Goal: Entertainment & Leisure: Consume media (video, audio)

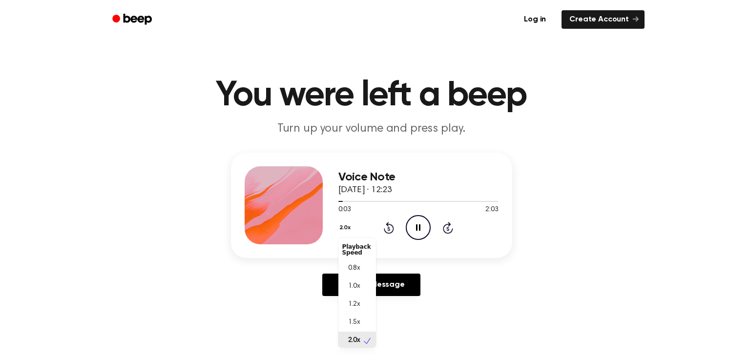
click at [344, 229] on button "2.0x" at bounding box center [346, 228] width 16 height 17
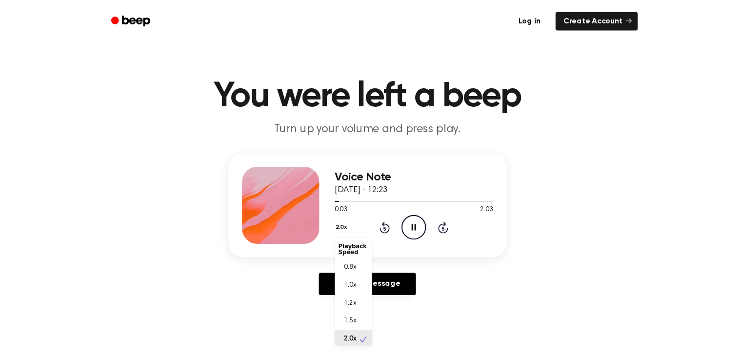
scroll to position [2, 0]
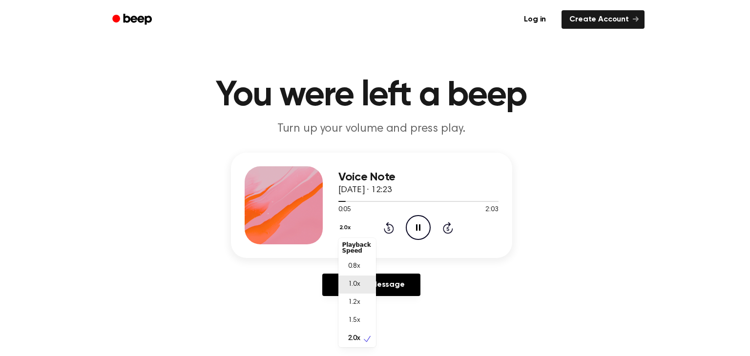
click at [362, 291] on div "1.0x" at bounding box center [357, 285] width 38 height 18
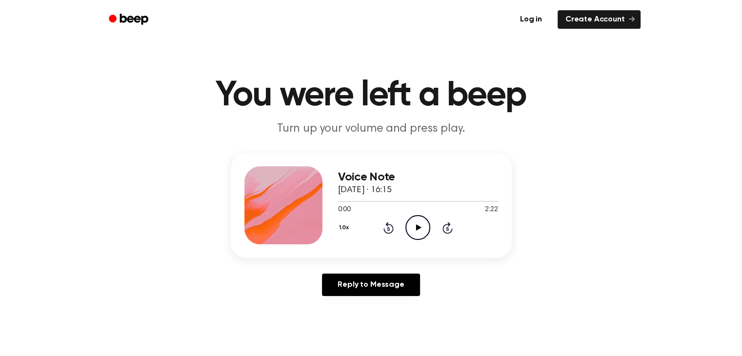
click at [419, 227] on icon at bounding box center [418, 227] width 5 height 6
click at [342, 228] on button "1.0x" at bounding box center [349, 228] width 15 height 17
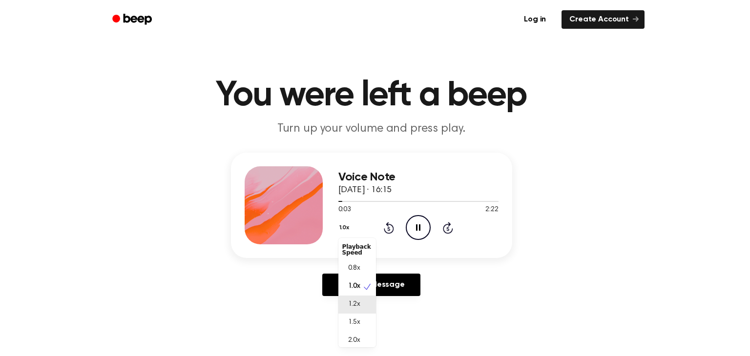
click at [355, 300] on span "1.2x" at bounding box center [354, 305] width 12 height 10
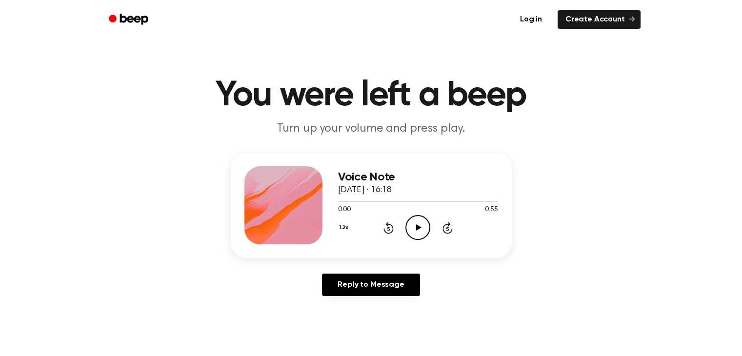
click at [422, 225] on icon "Play Audio" at bounding box center [418, 227] width 25 height 25
click at [418, 227] on icon at bounding box center [418, 227] width 5 height 6
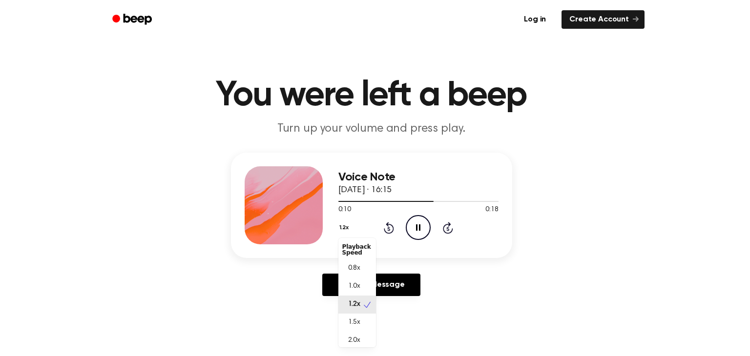
click at [343, 225] on button "1.2x" at bounding box center [345, 228] width 14 height 17
click at [370, 315] on div "1.5x" at bounding box center [357, 323] width 38 height 18
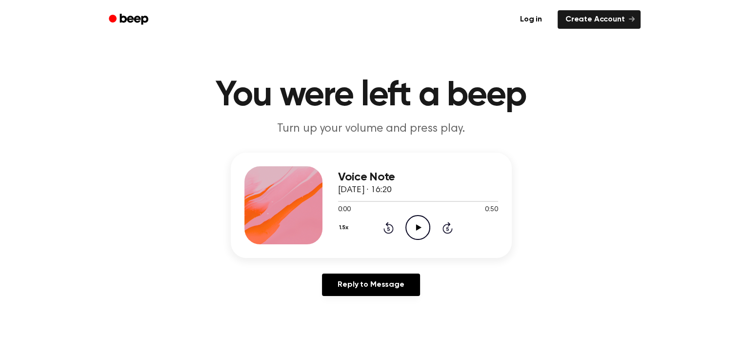
click at [422, 228] on icon "Play Audio" at bounding box center [418, 227] width 25 height 25
click at [420, 224] on icon "Play Audio" at bounding box center [418, 227] width 25 height 25
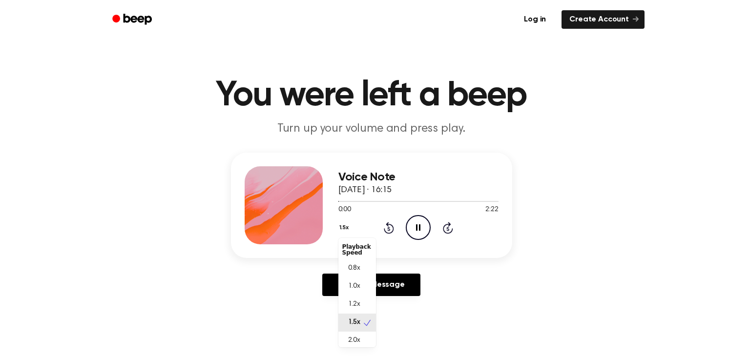
click at [348, 229] on button "1.5x" at bounding box center [345, 228] width 14 height 17
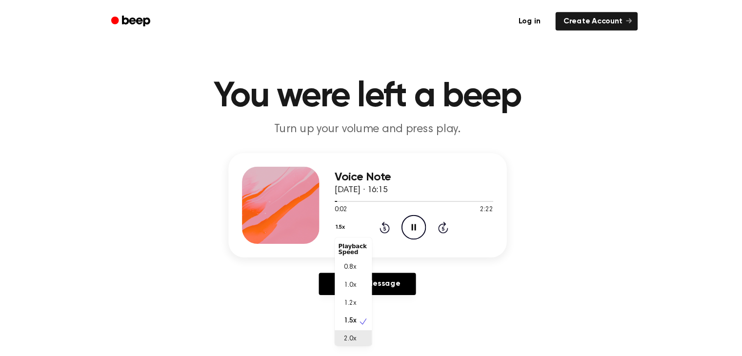
scroll to position [2, 0]
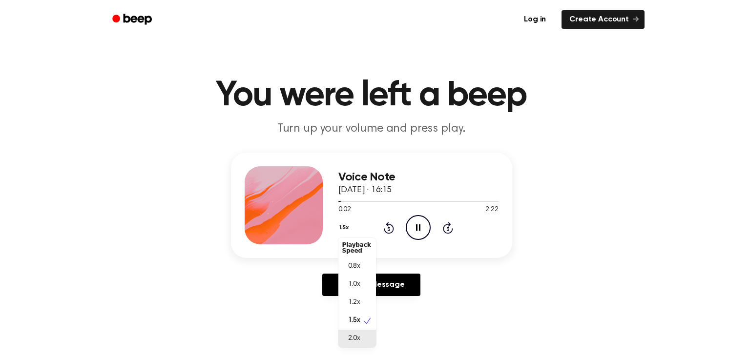
click at [353, 337] on span "2.0x" at bounding box center [354, 339] width 12 height 10
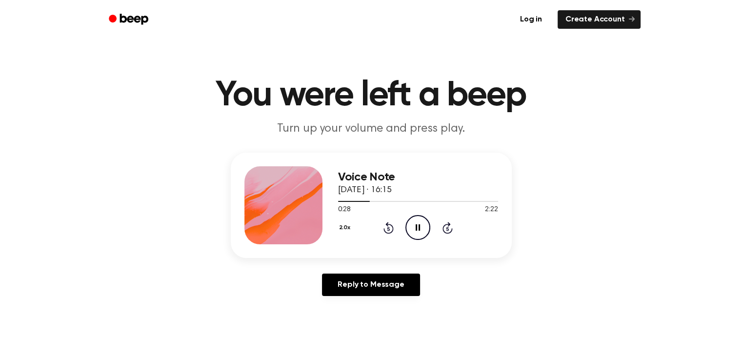
click at [419, 229] on icon at bounding box center [418, 227] width 4 height 6
click at [418, 220] on icon "Play Audio" at bounding box center [418, 227] width 25 height 25
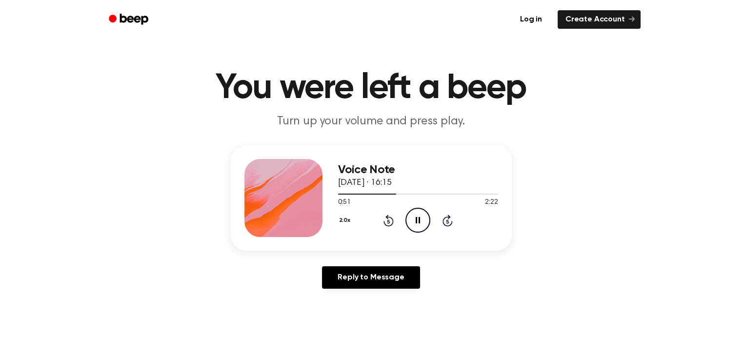
scroll to position [0, 0]
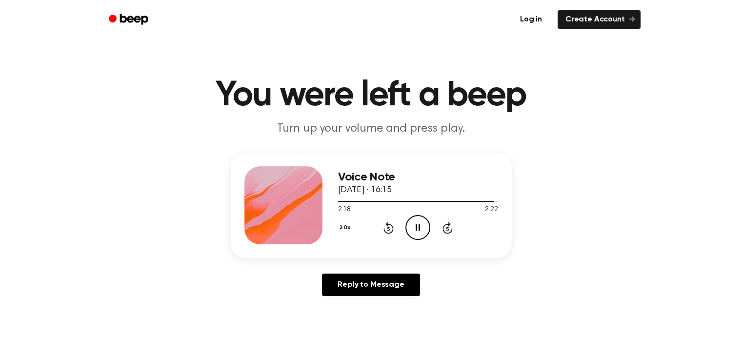
click at [415, 235] on icon "Pause Audio" at bounding box center [418, 227] width 25 height 25
